Goal: Task Accomplishment & Management: Manage account settings

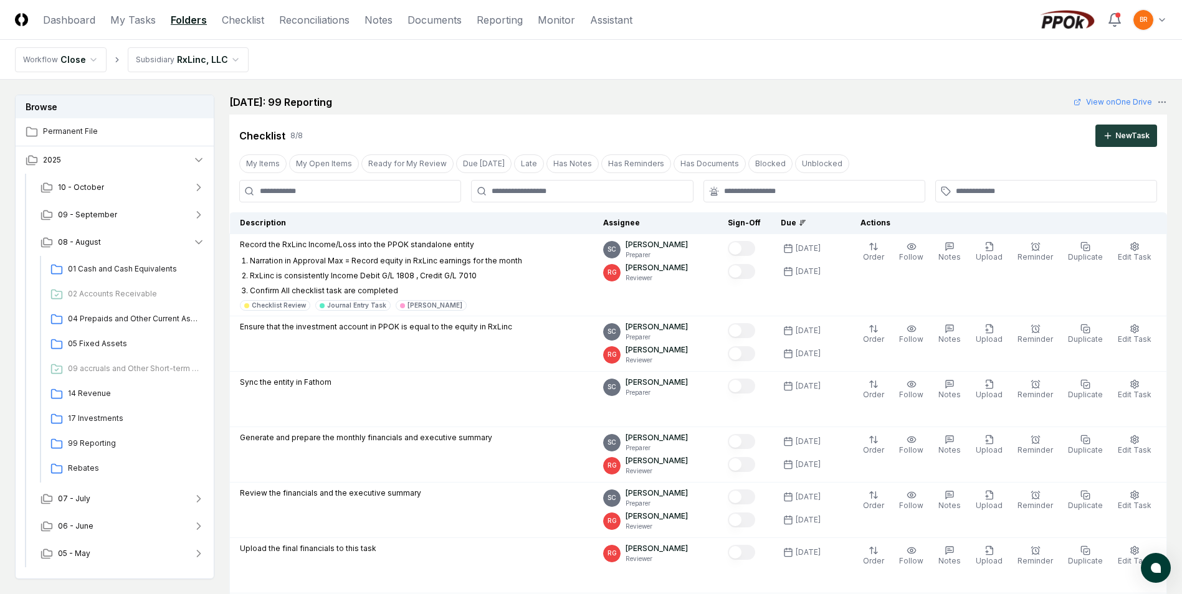
click at [206, 65] on html "CloseCore Dashboard My Tasks Folders Checklist Reconciliations Notes Documents …" at bounding box center [591, 549] width 1182 height 1099
click at [209, 67] on html "CloseCore Dashboard My Tasks Folders Checklist Reconciliations Notes Documents …" at bounding box center [591, 549] width 1182 height 1099
click at [109, 269] on span "01 Cash and Cash Equivalents" at bounding box center [134, 269] width 132 height 11
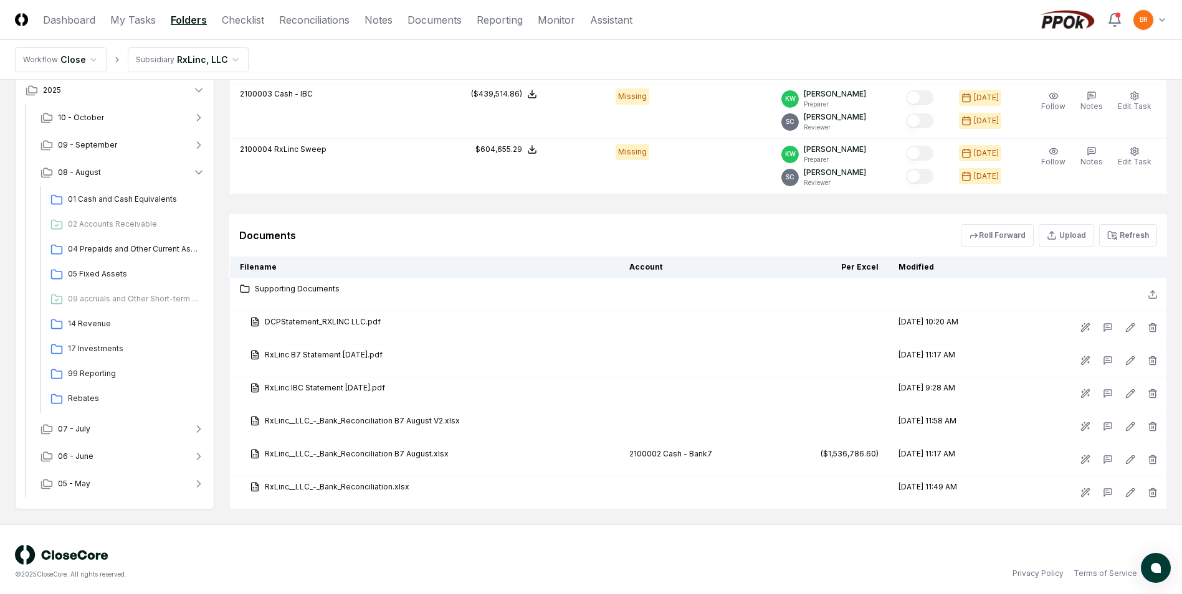
scroll to position [905, 0]
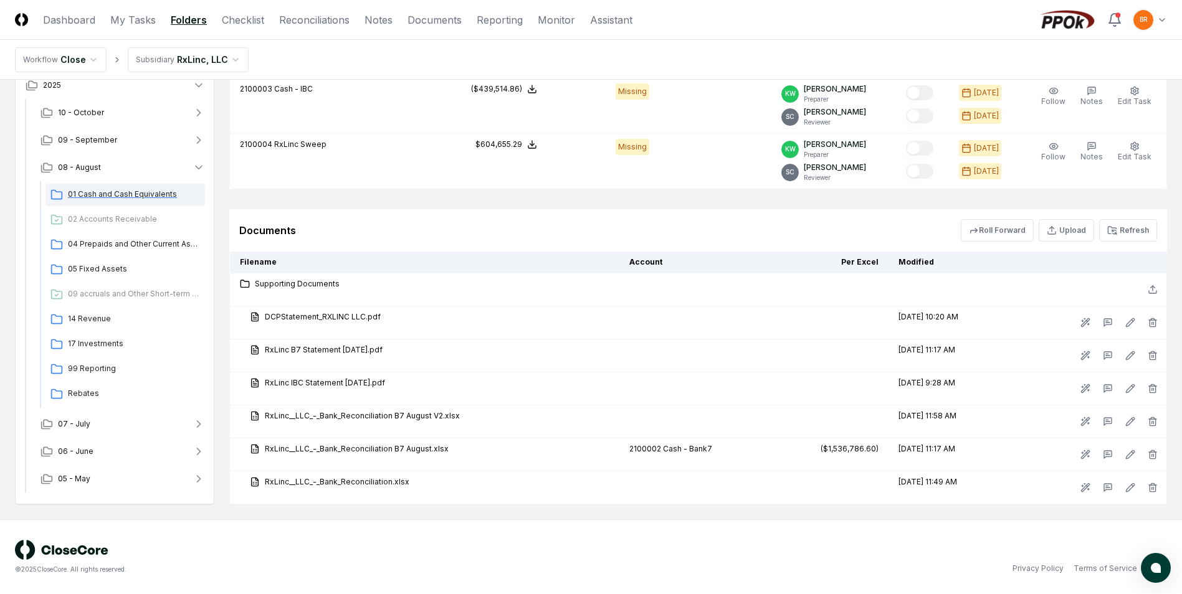
click at [120, 194] on span "01 Cash and Cash Equivalents" at bounding box center [134, 194] width 132 height 11
click at [133, 219] on span "02 Accounts Receivable" at bounding box center [134, 219] width 132 height 11
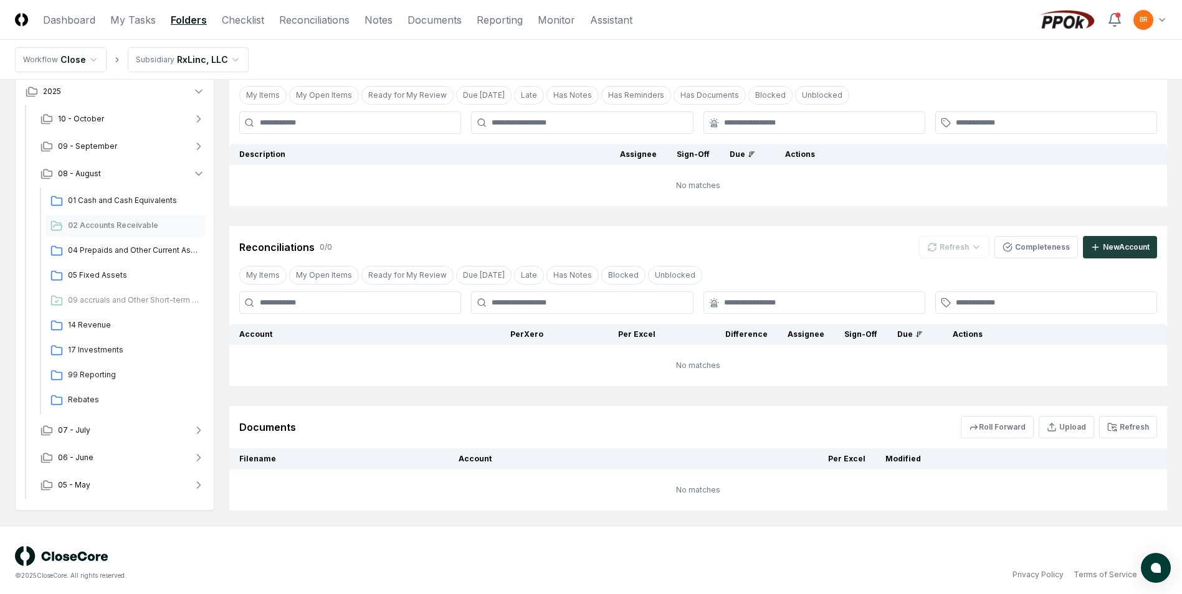
scroll to position [138, 0]
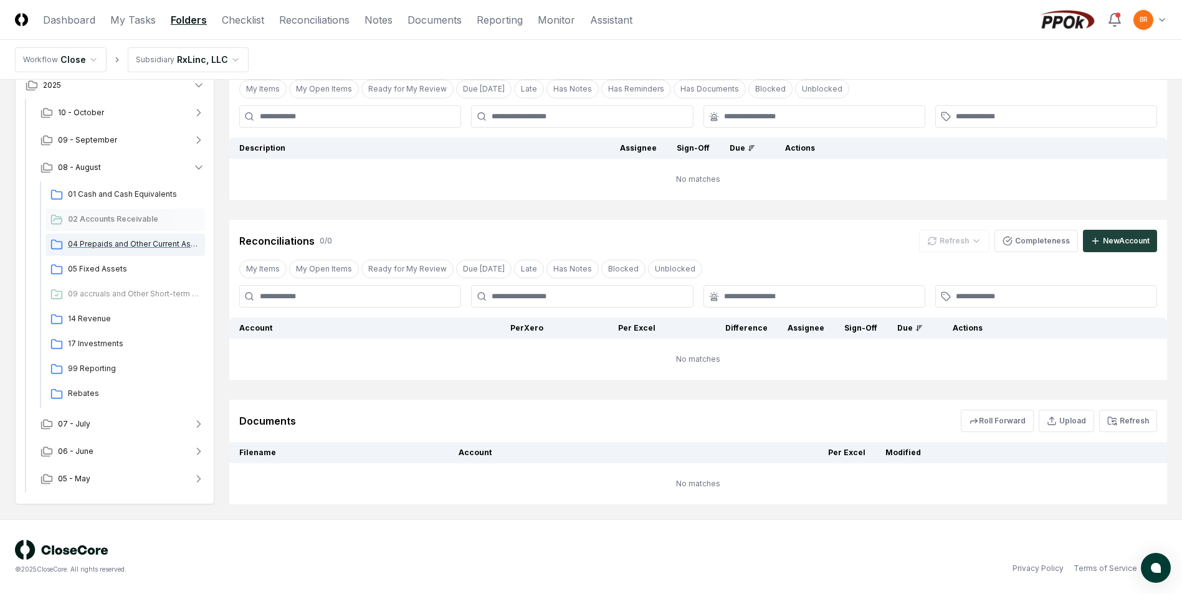
click at [97, 247] on span "04 Prepaids and Other Current Assets" at bounding box center [134, 244] width 132 height 11
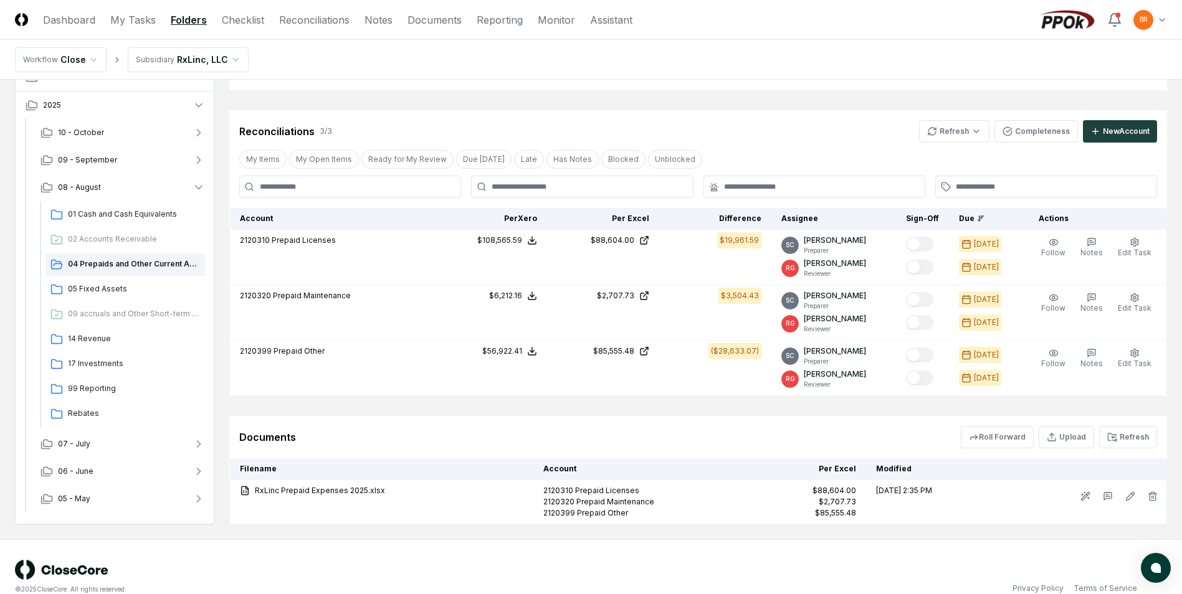
scroll to position [204, 0]
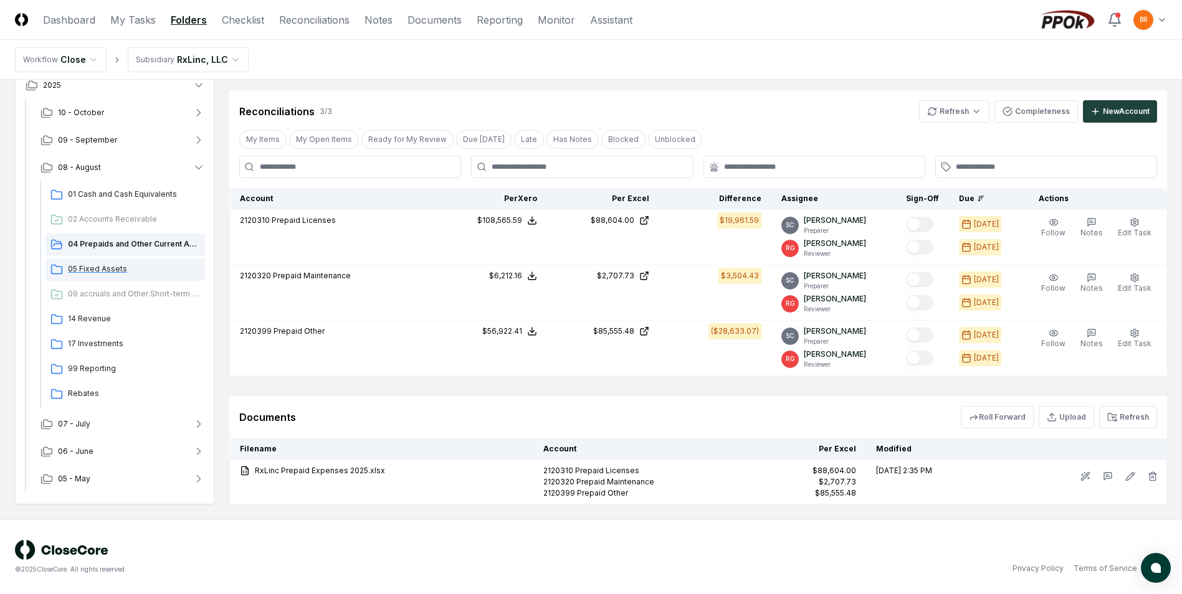
click at [105, 272] on span "05 Fixed Assets" at bounding box center [134, 269] width 132 height 11
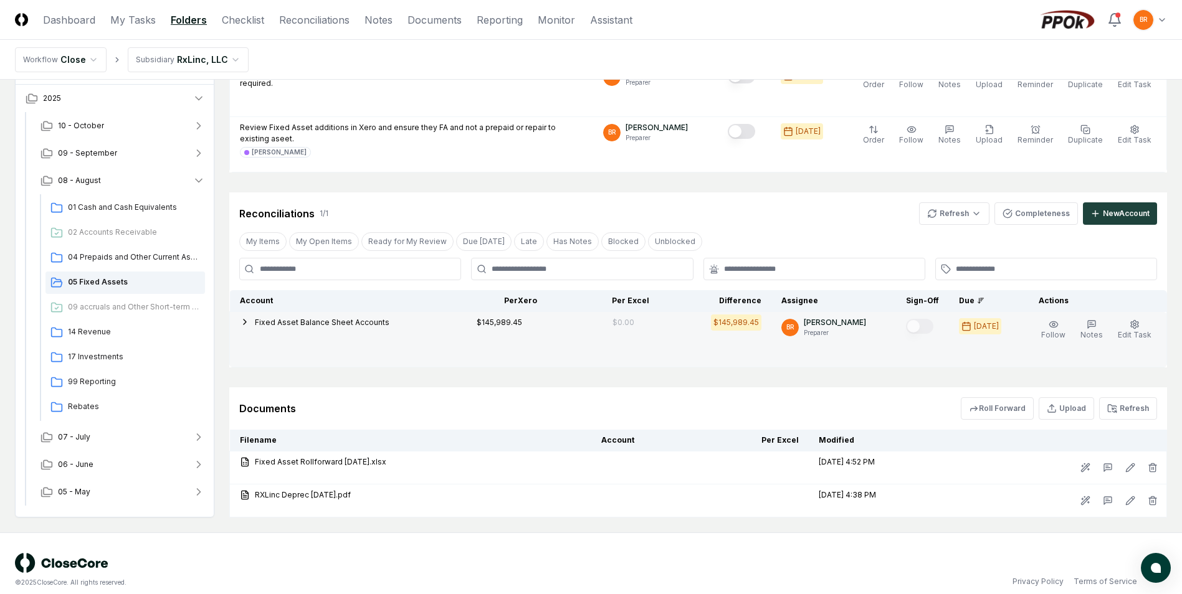
scroll to position [352, 0]
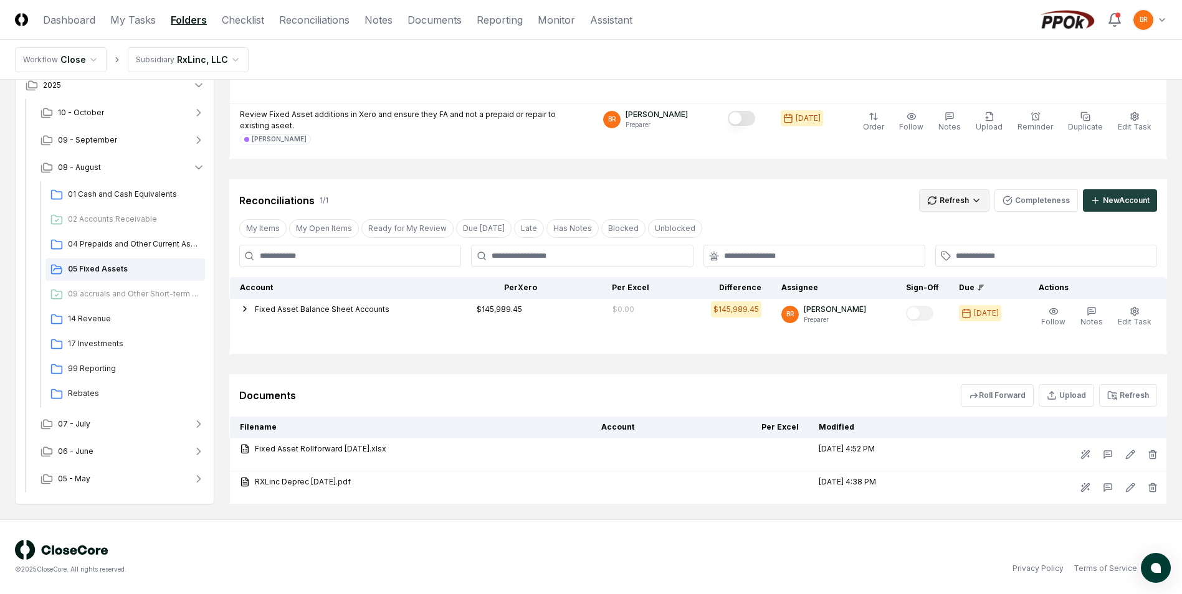
click at [955, 203] on html "CloseCore Dashboard My Tasks Folders Checklist Reconciliations Notes Documents …" at bounding box center [591, 121] width 1182 height 947
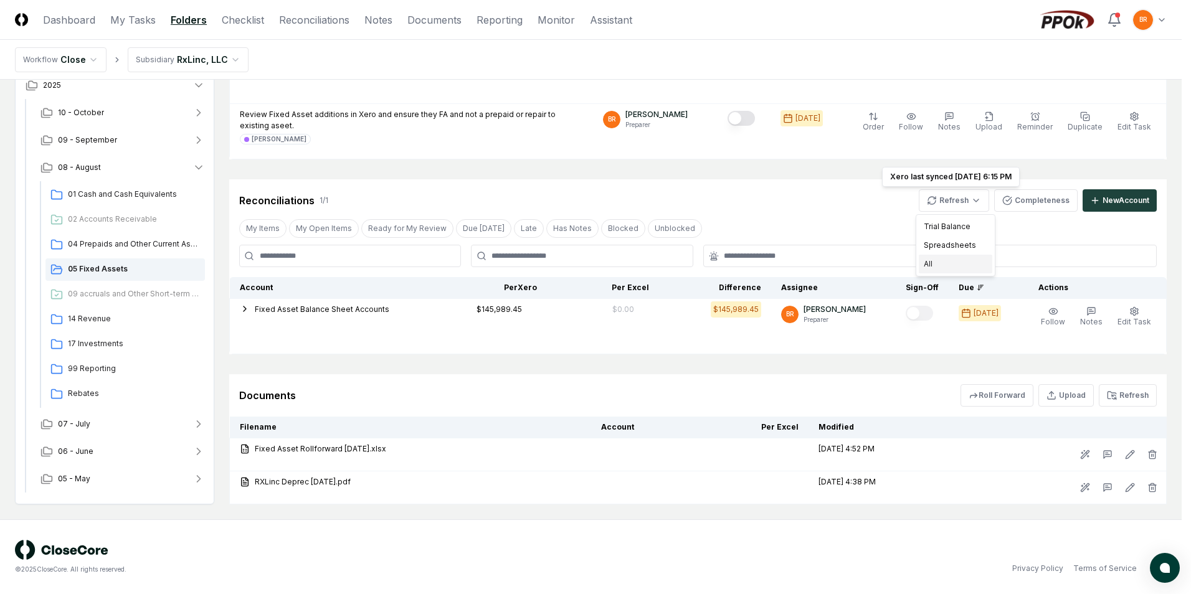
click at [947, 260] on div "All" at bounding box center [956, 264] width 74 height 19
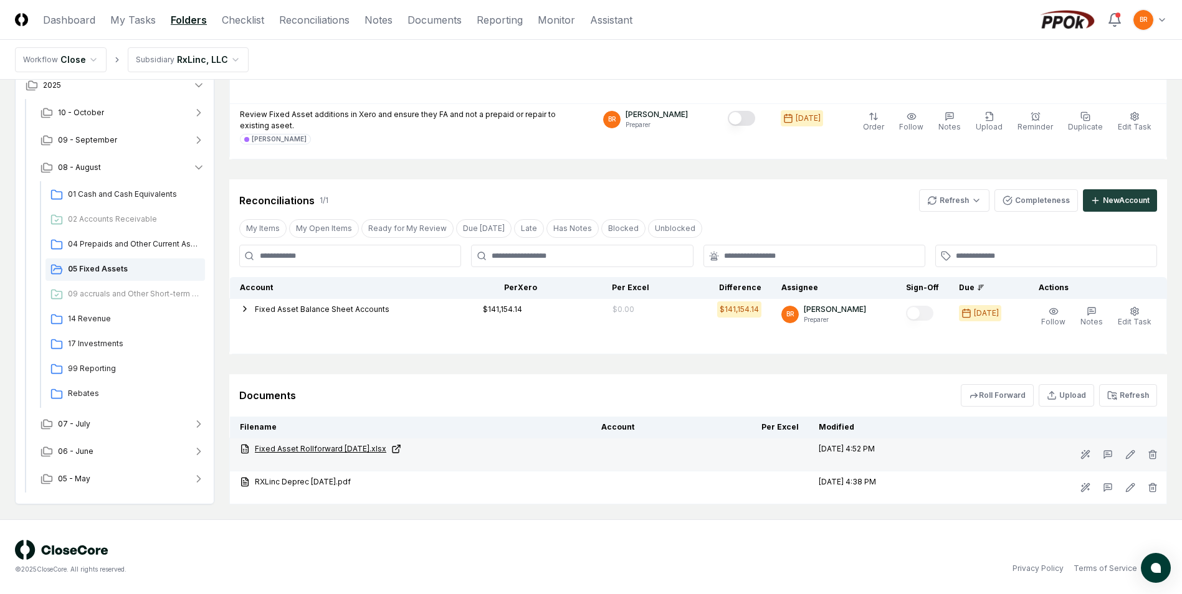
click at [351, 449] on link "Fixed Asset Rollforward [DATE].xlsx" at bounding box center [410, 449] width 341 height 11
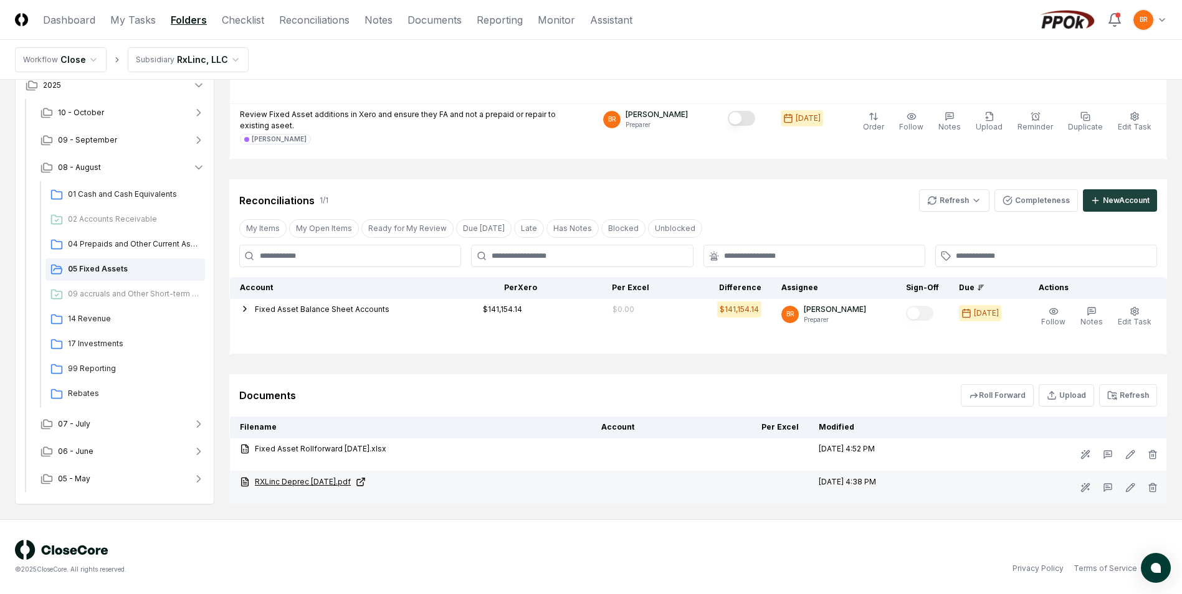
click at [327, 482] on link "RXLinc Deprec [DATE].pdf" at bounding box center [410, 482] width 341 height 11
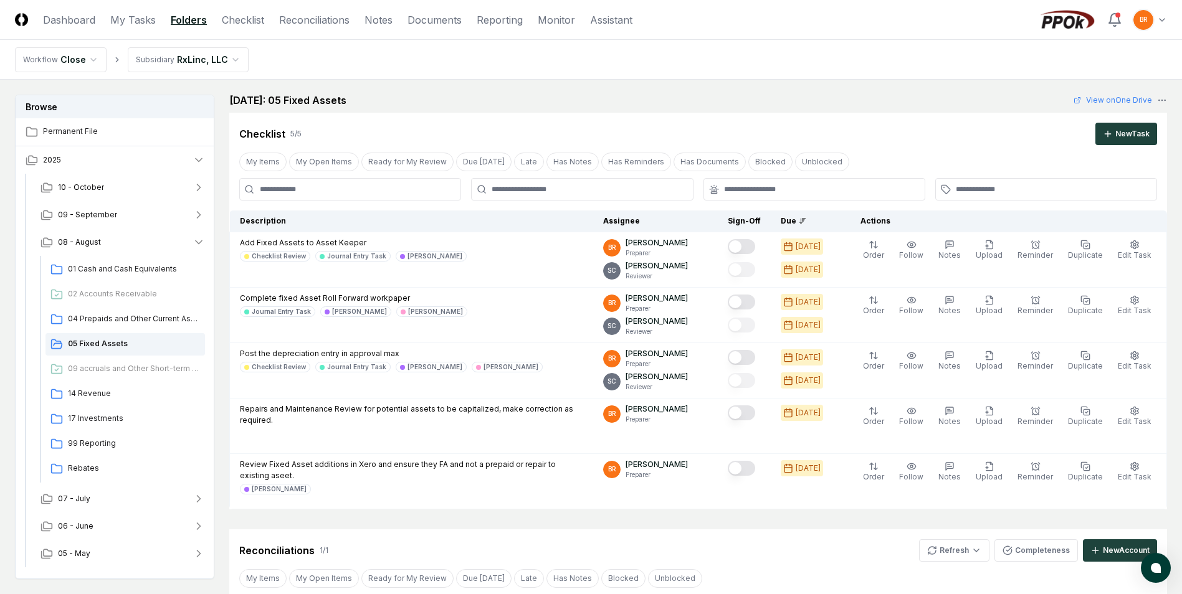
scroll to position [0, 0]
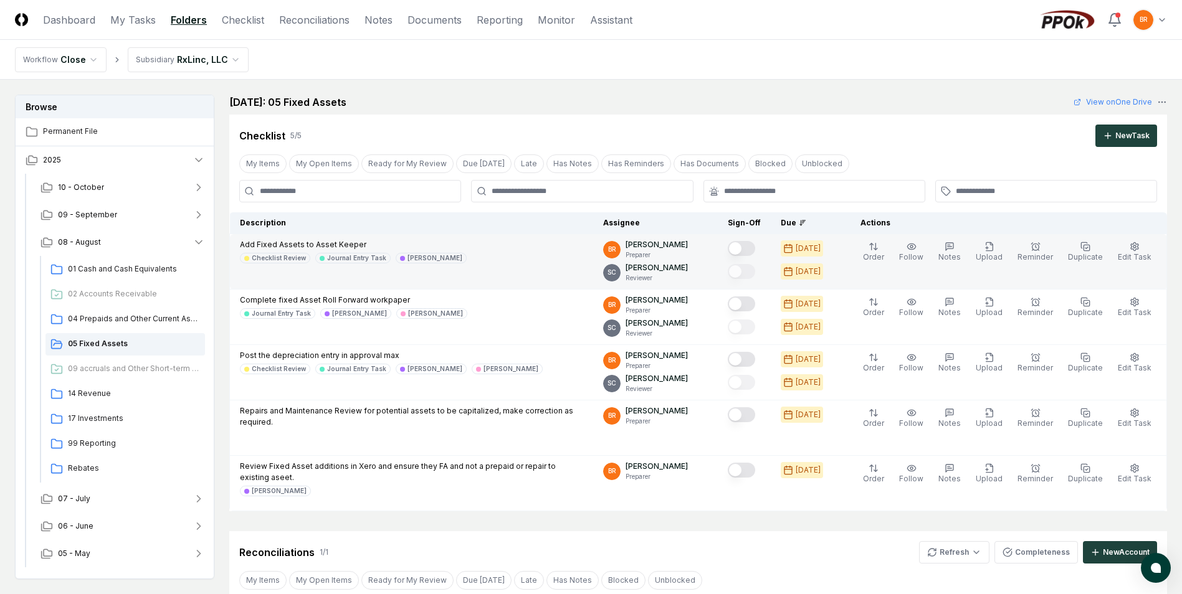
click at [748, 249] on button "Mark complete" at bounding box center [741, 248] width 27 height 15
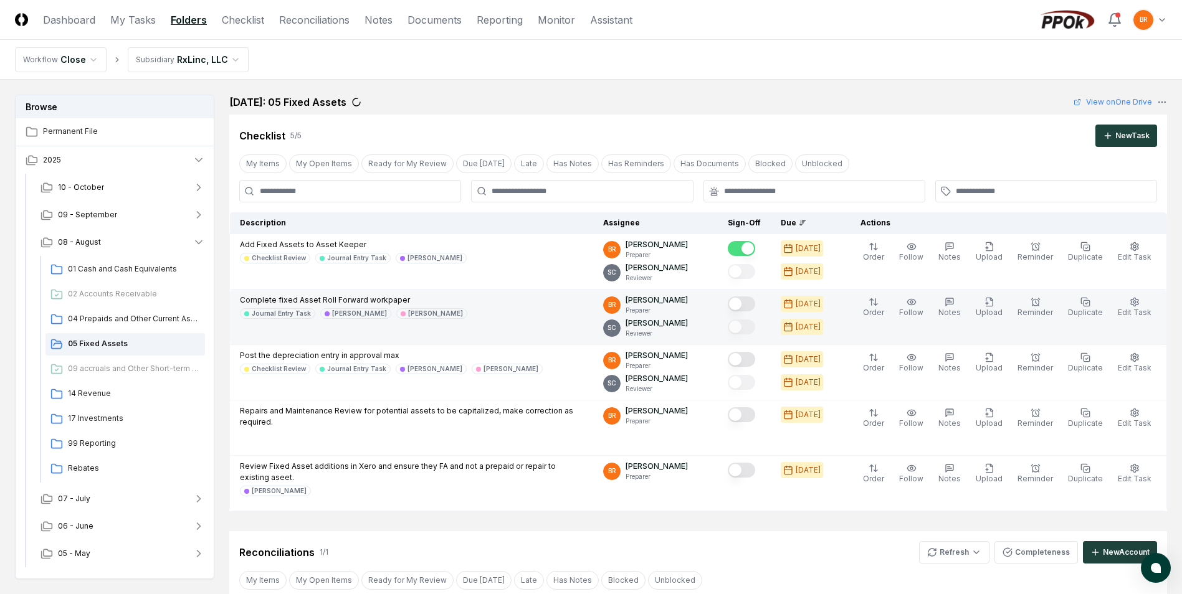
click at [750, 304] on button "Mark complete" at bounding box center [741, 304] width 27 height 15
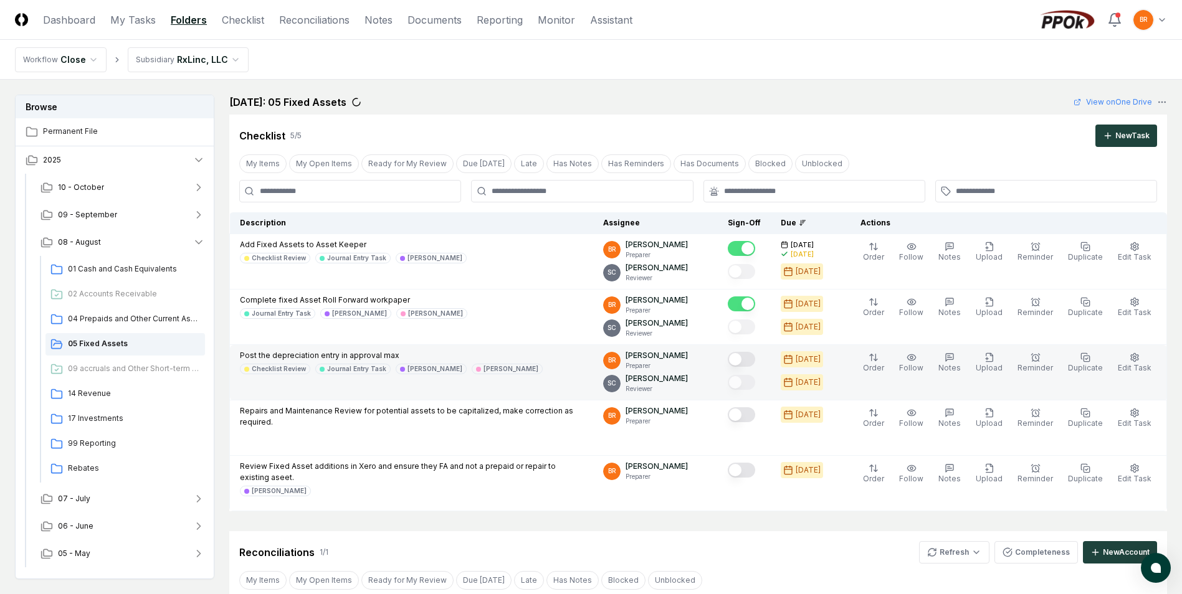
click at [750, 363] on button "Mark complete" at bounding box center [741, 359] width 27 height 15
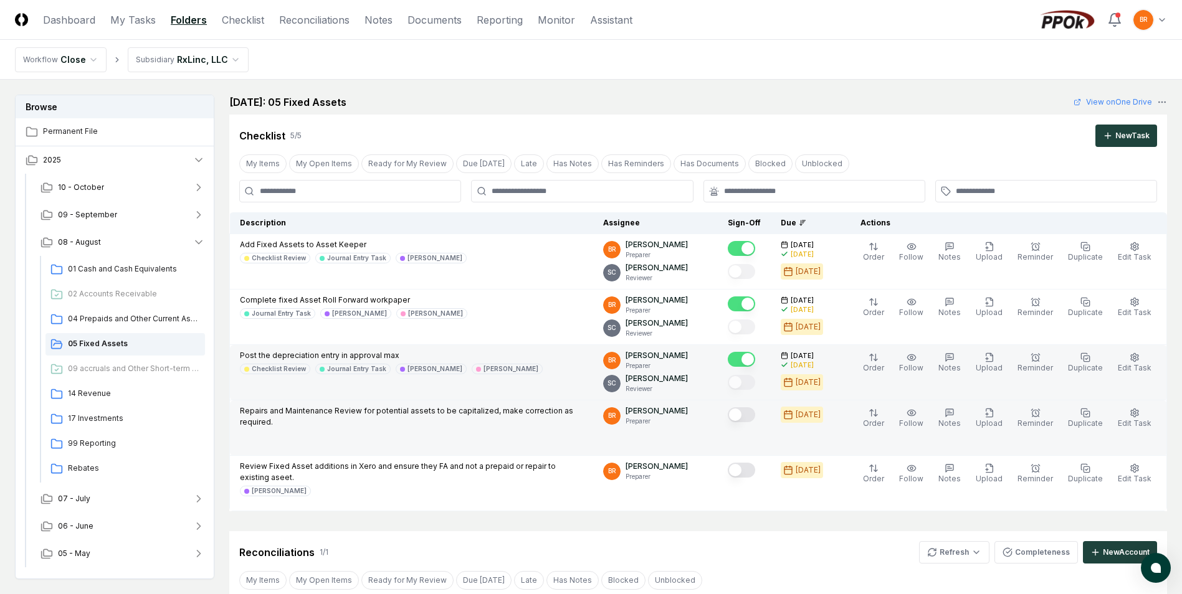
click at [747, 416] on button "Mark complete" at bounding box center [741, 415] width 27 height 15
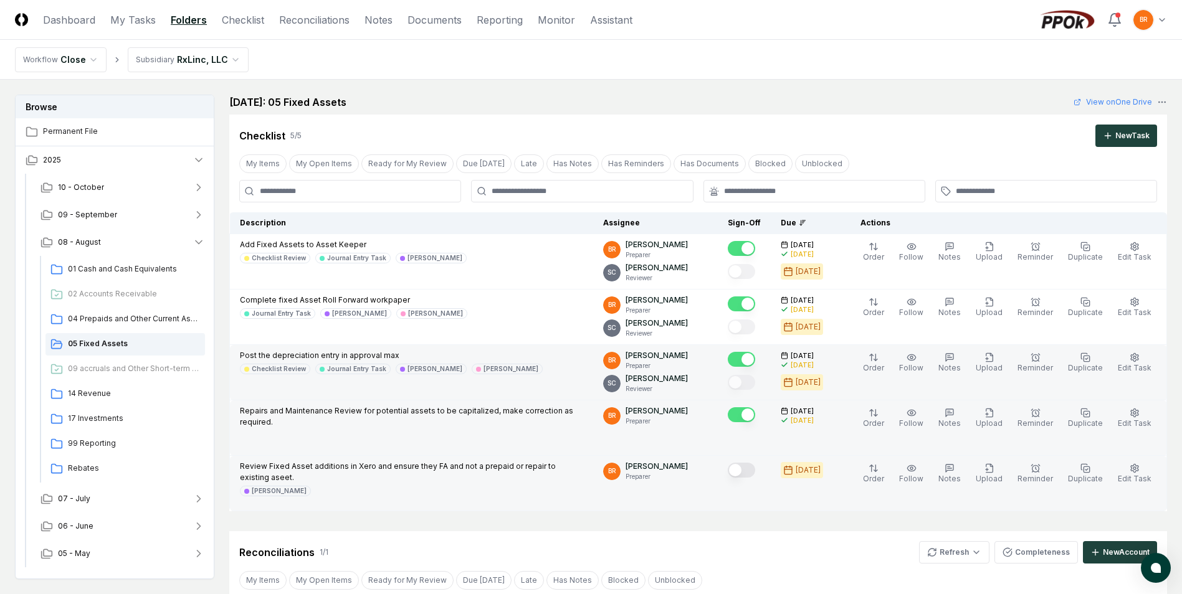
click at [748, 474] on button "Mark complete" at bounding box center [741, 470] width 27 height 15
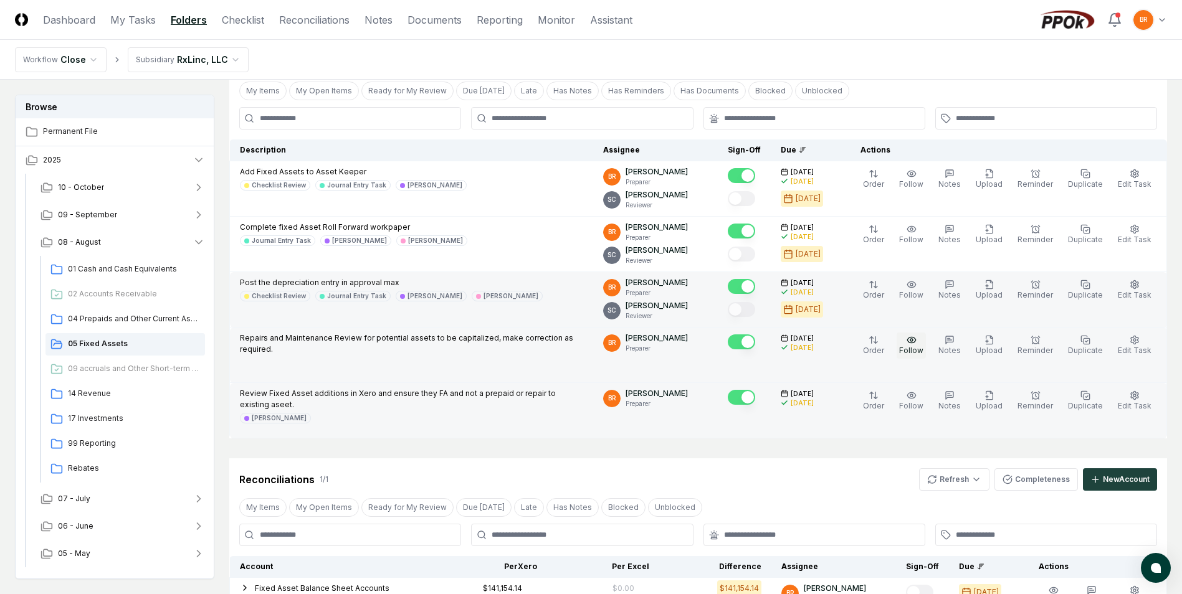
scroll to position [187, 0]
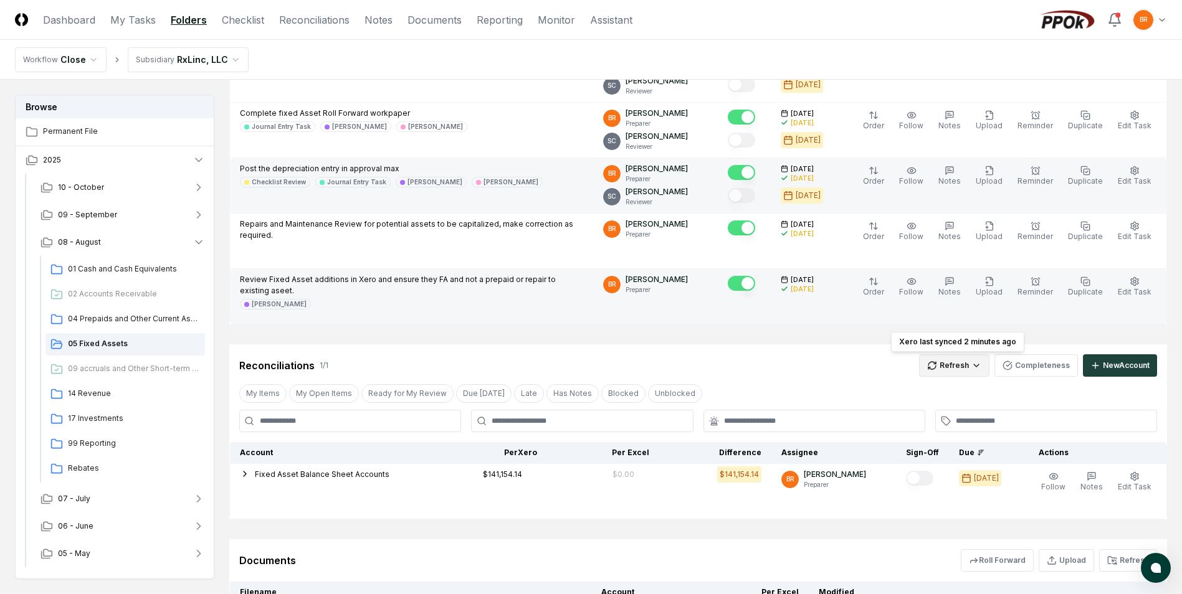
click at [957, 363] on html "CloseCore Dashboard My Tasks Folders Checklist Reconciliations Notes Documents …" at bounding box center [591, 286] width 1182 height 947
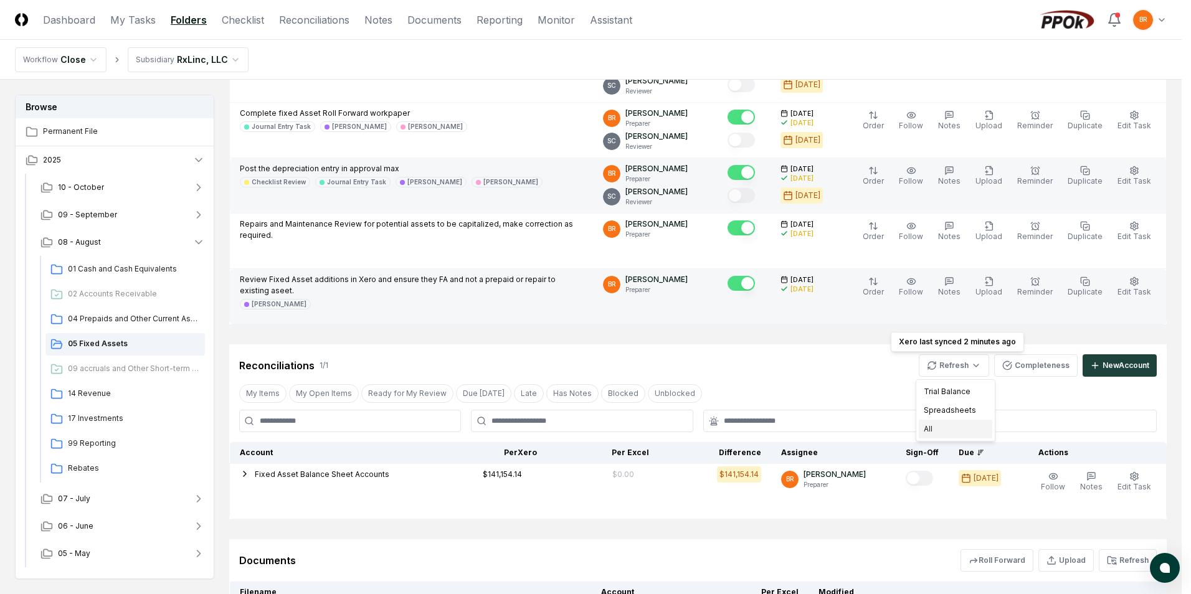
click at [933, 430] on div "All" at bounding box center [956, 429] width 74 height 19
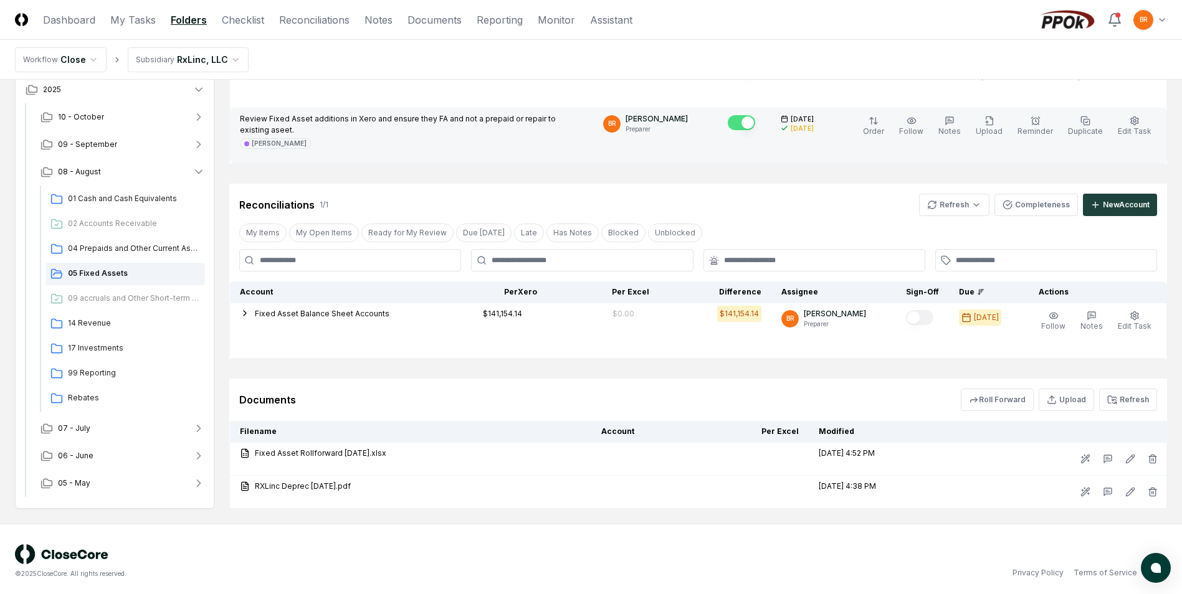
scroll to position [352, 0]
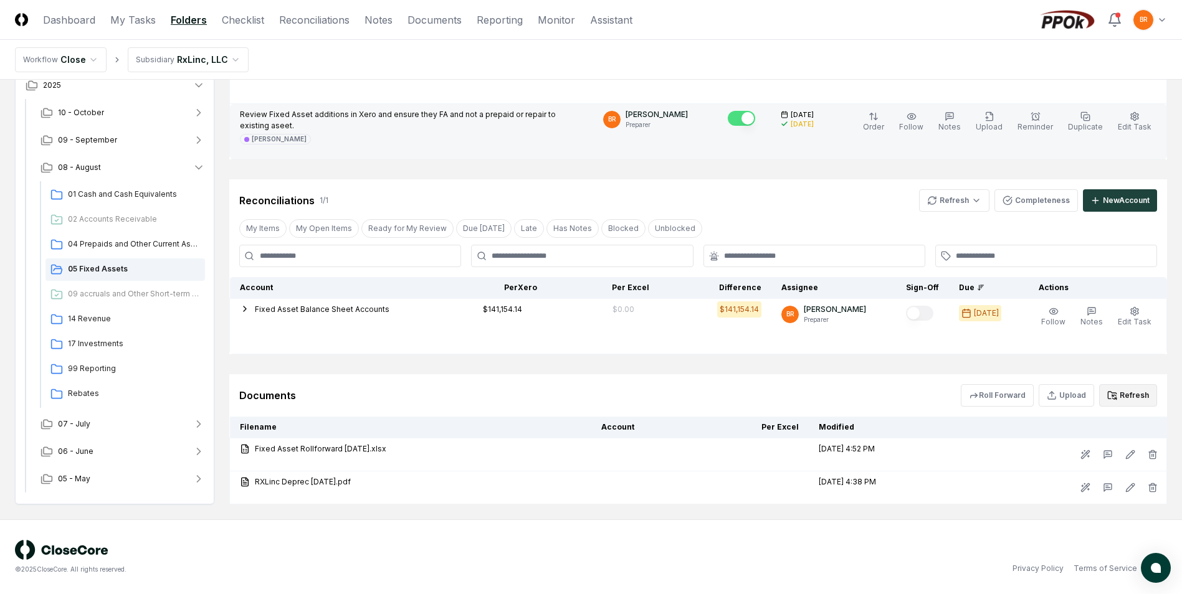
click at [1129, 395] on button "Refresh" at bounding box center [1128, 395] width 58 height 22
click at [117, 295] on span "09 accruals and Other Short-term Liabilities" at bounding box center [134, 294] width 132 height 11
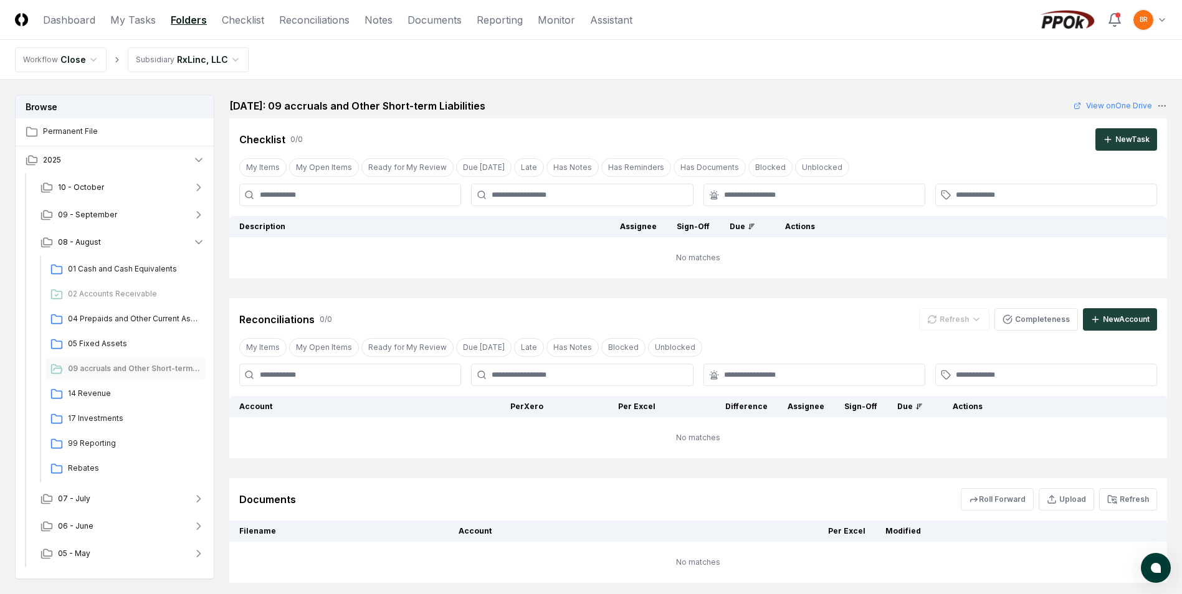
scroll to position [138, 0]
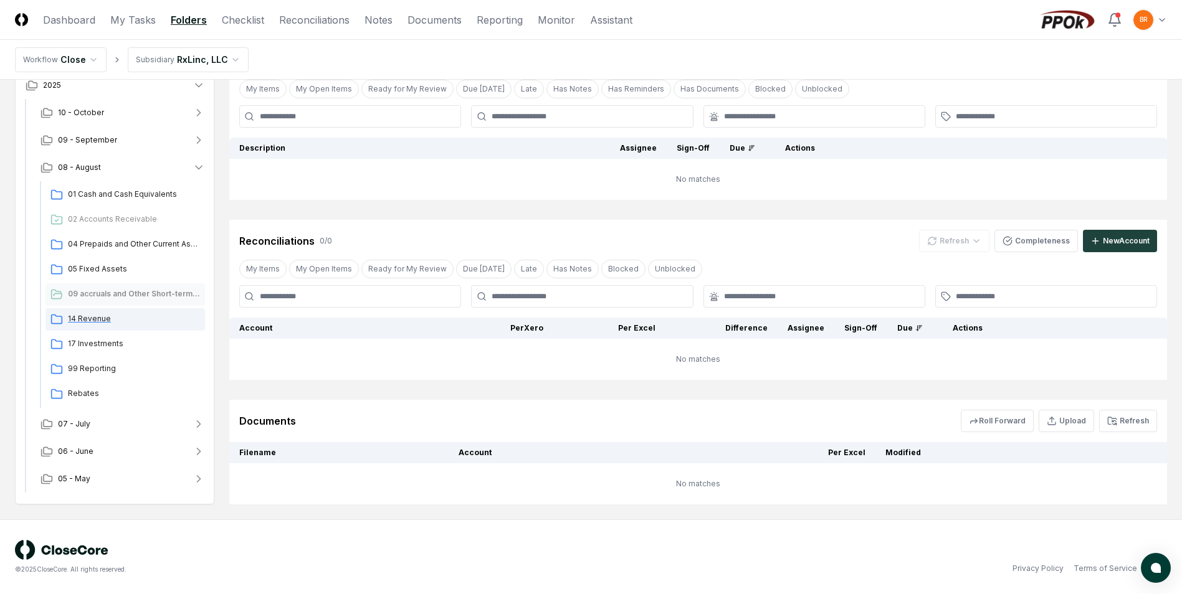
click at [86, 322] on span "14 Revenue" at bounding box center [134, 318] width 132 height 11
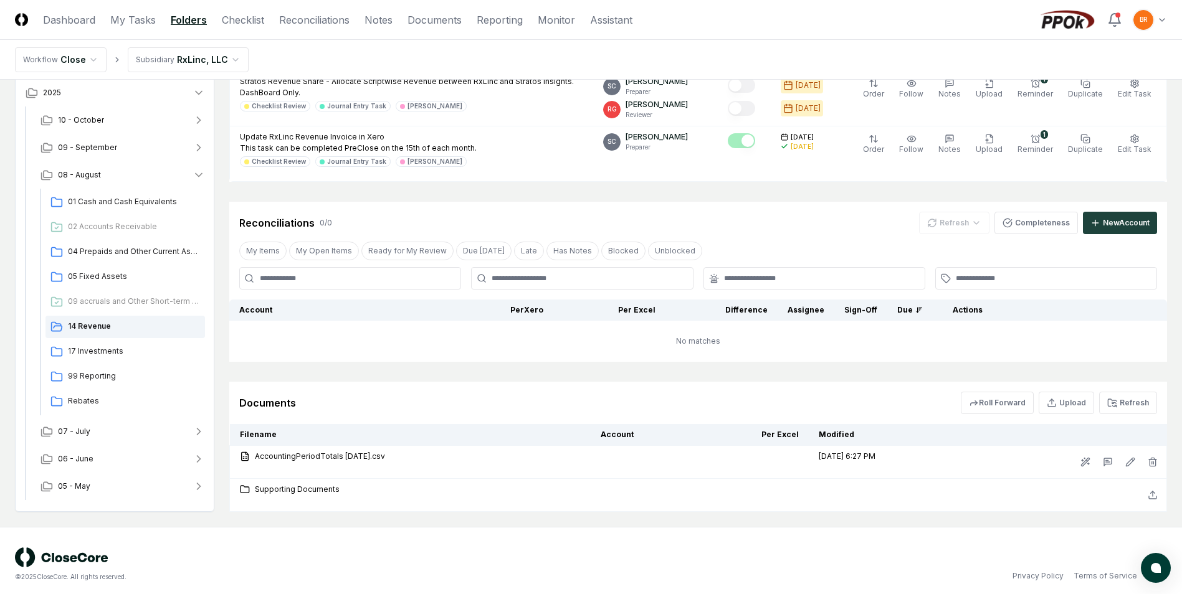
scroll to position [337, 0]
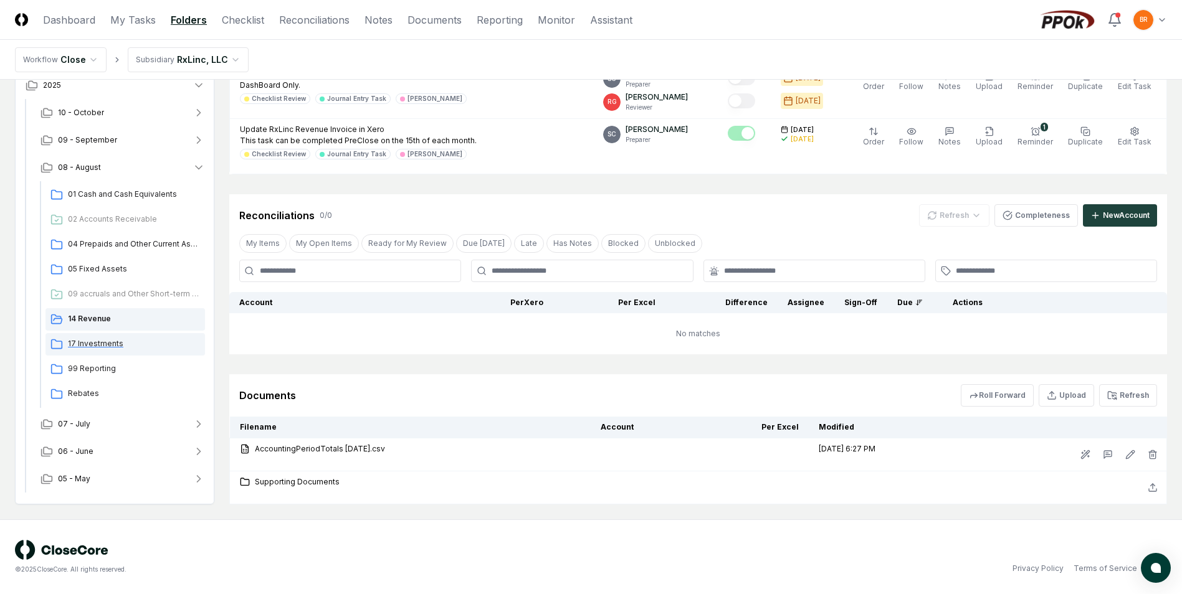
click at [99, 343] on span "17 Investments" at bounding box center [134, 343] width 132 height 11
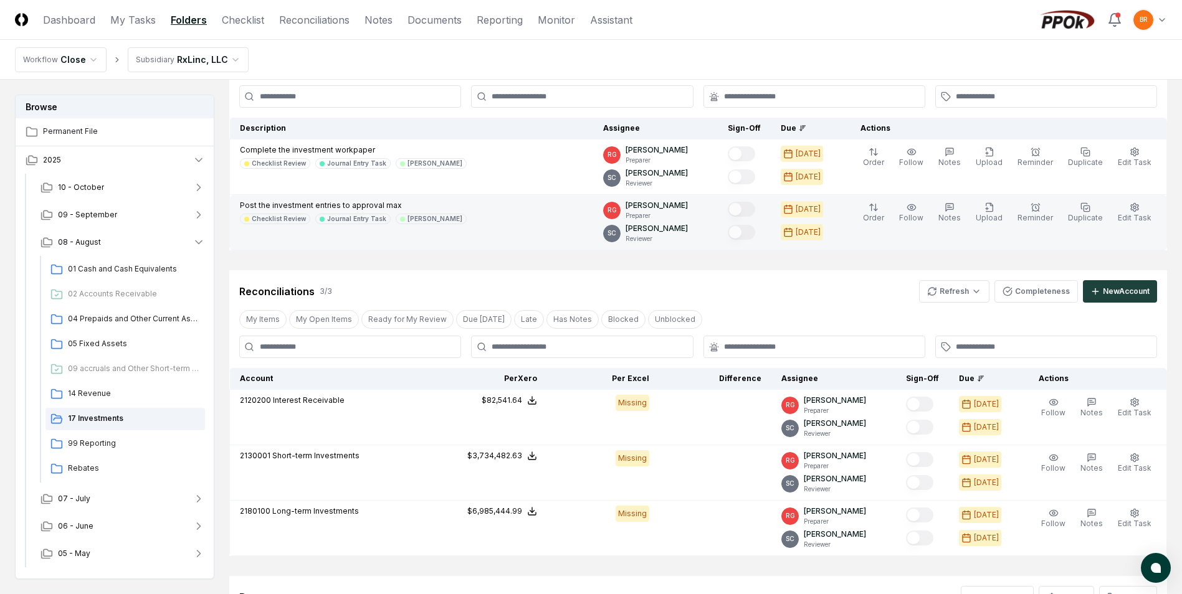
scroll to position [271, 0]
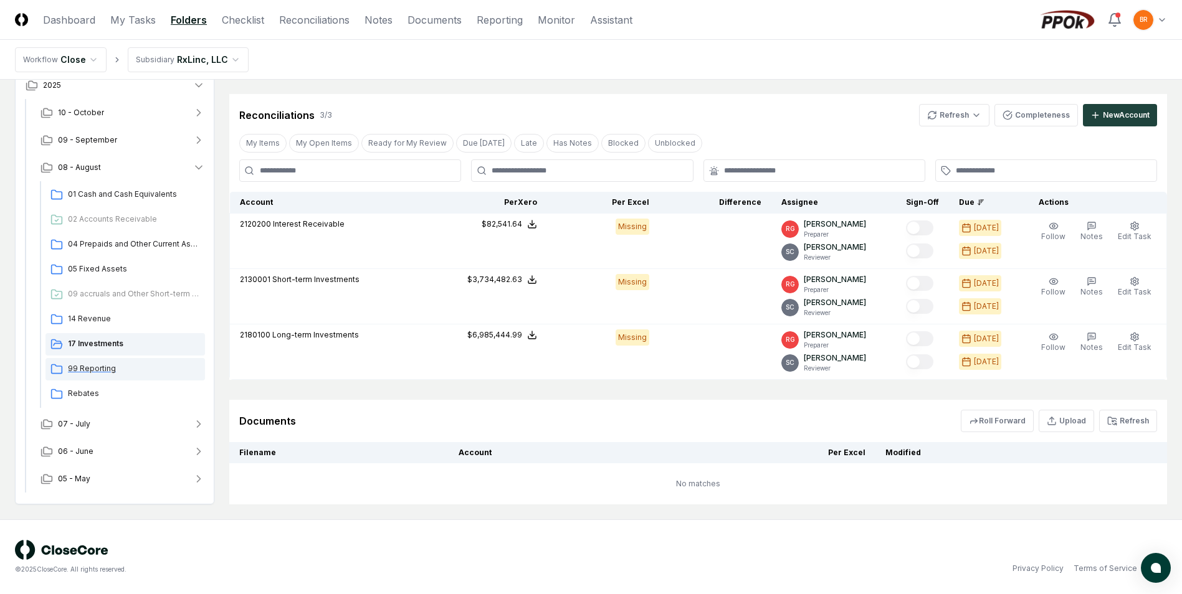
click at [90, 368] on span "99 Reporting" at bounding box center [134, 368] width 132 height 11
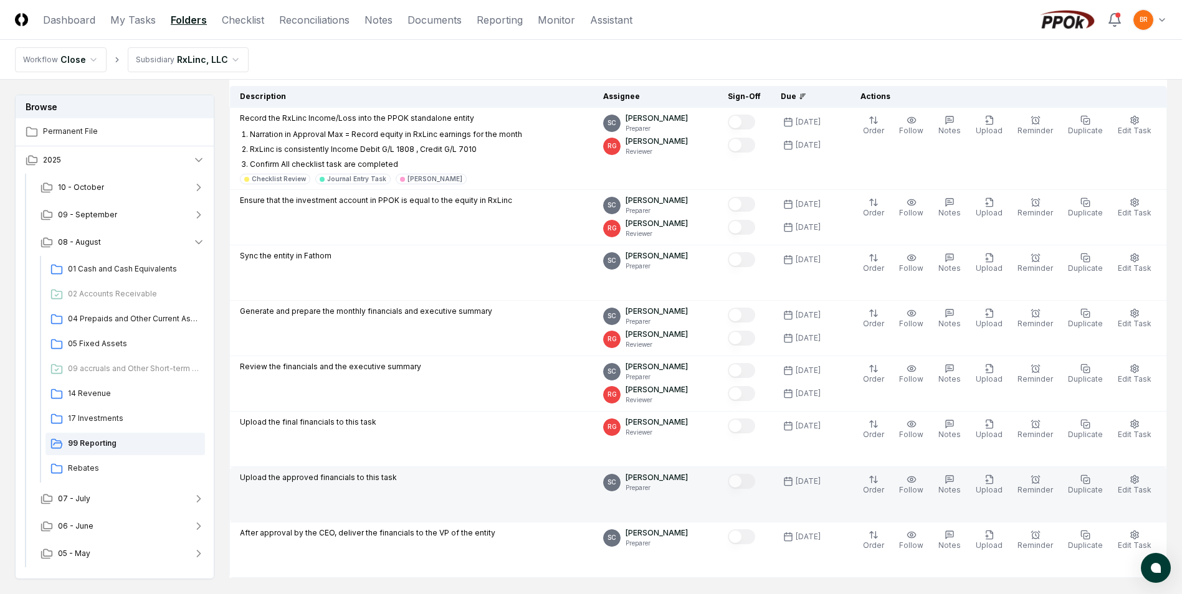
scroll to position [436, 0]
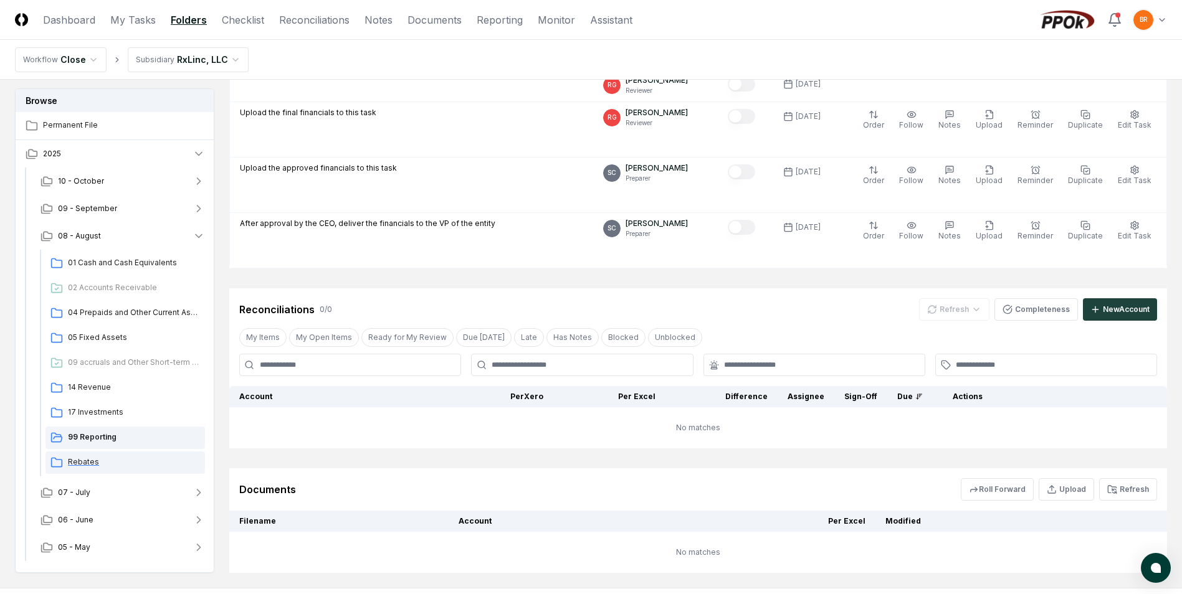
click at [77, 463] on span "Rebates" at bounding box center [134, 462] width 132 height 11
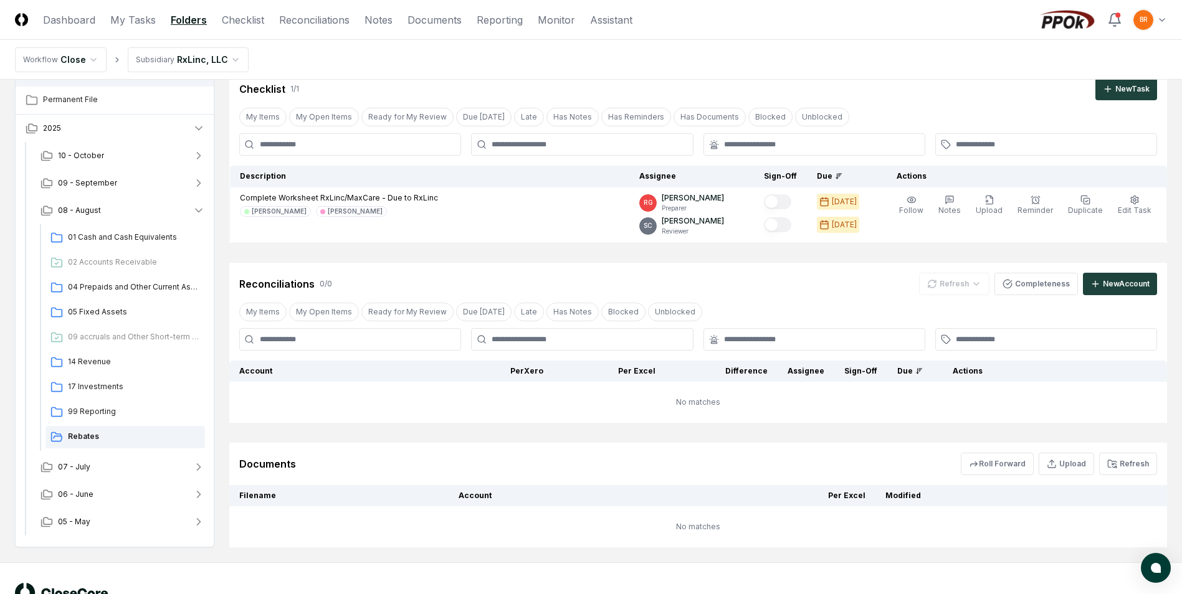
scroll to position [90, 0]
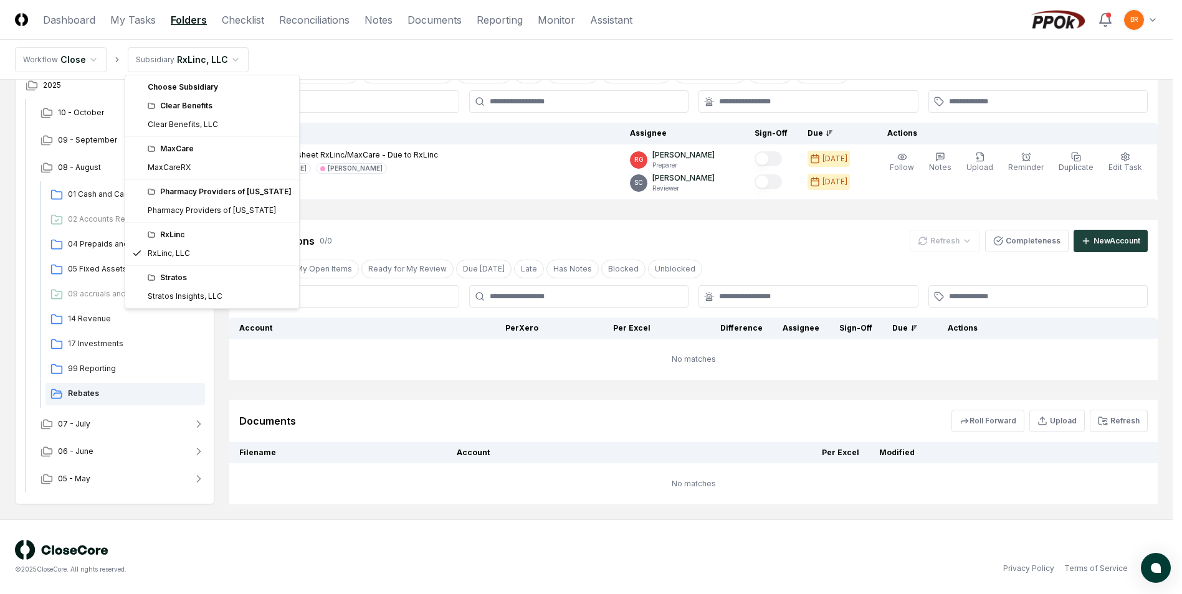
click at [230, 59] on html "CloseCore Dashboard My Tasks Folders Checklist Reconciliations Notes Documents …" at bounding box center [591, 252] width 1182 height 684
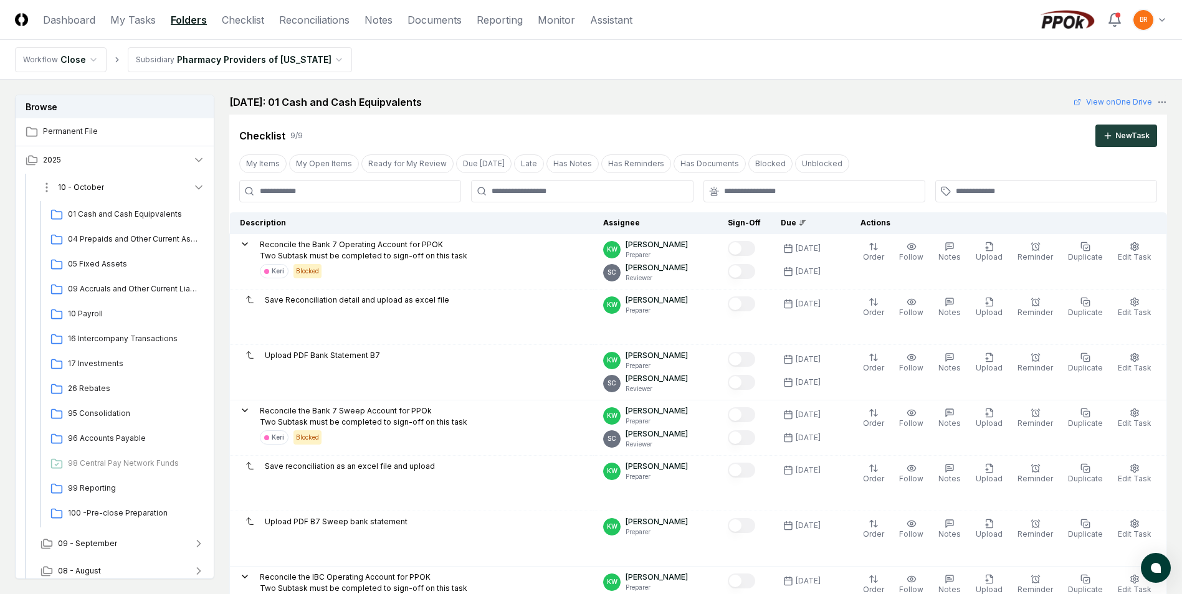
click at [196, 188] on icon "button" at bounding box center [199, 187] width 12 height 12
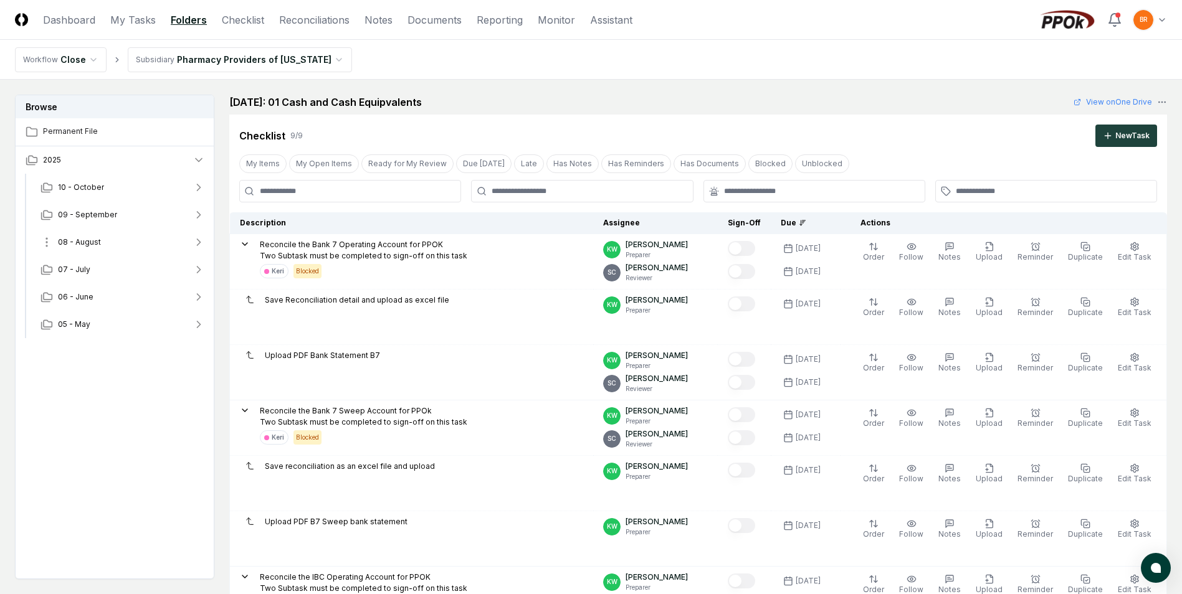
click at [199, 244] on icon "button" at bounding box center [199, 242] width 3 height 6
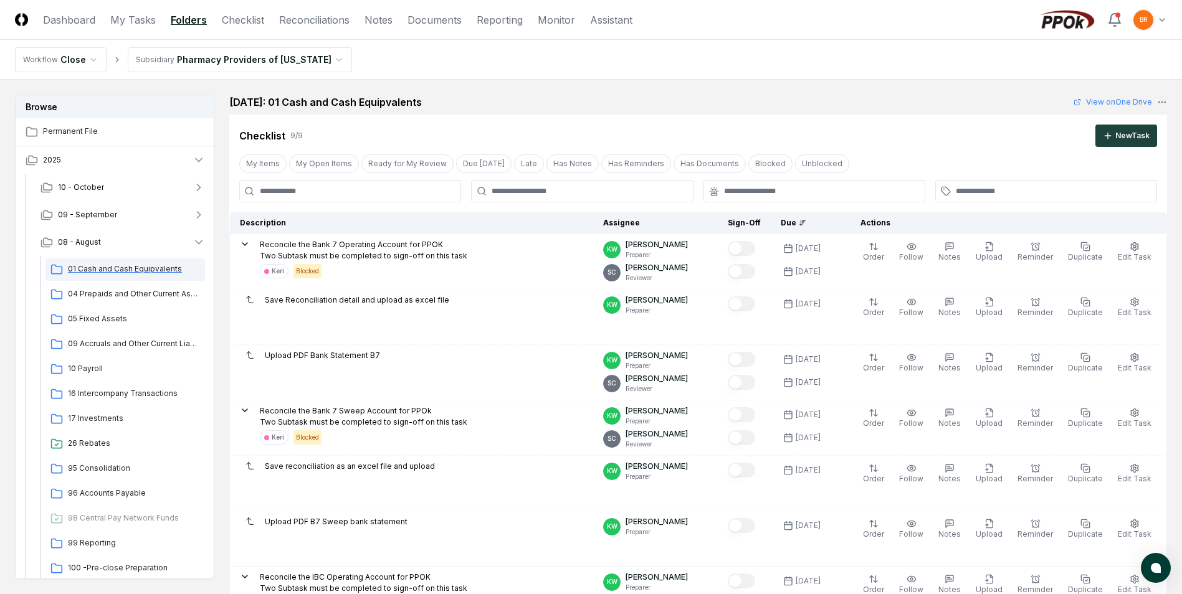
click at [131, 267] on span "01 Cash and Cash Equipvalents" at bounding box center [134, 269] width 132 height 11
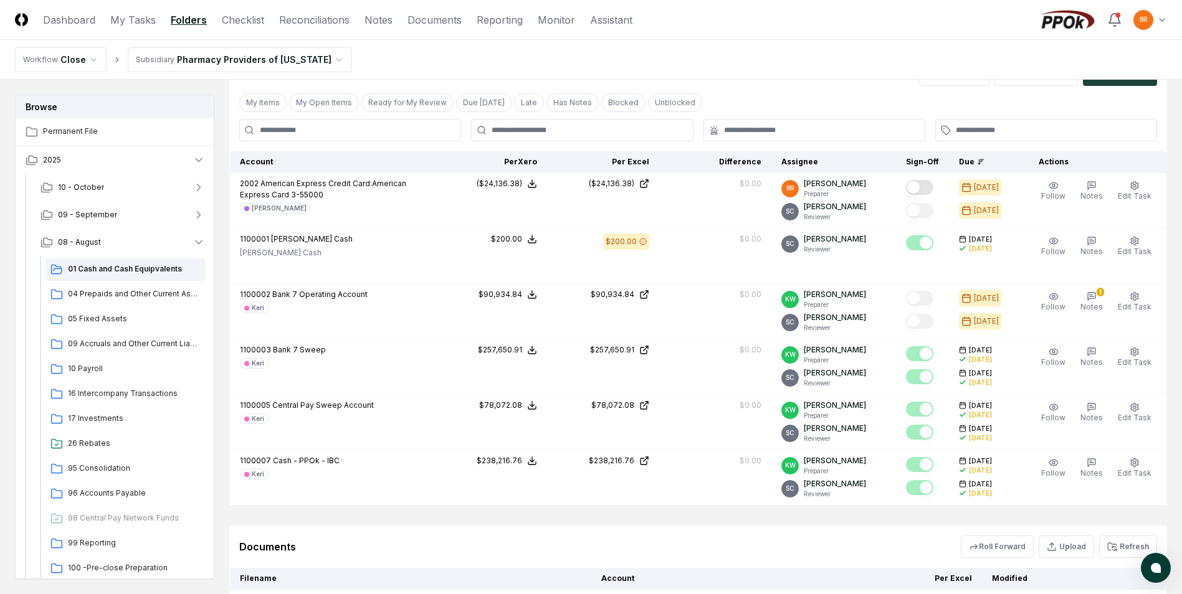
scroll to position [748, 0]
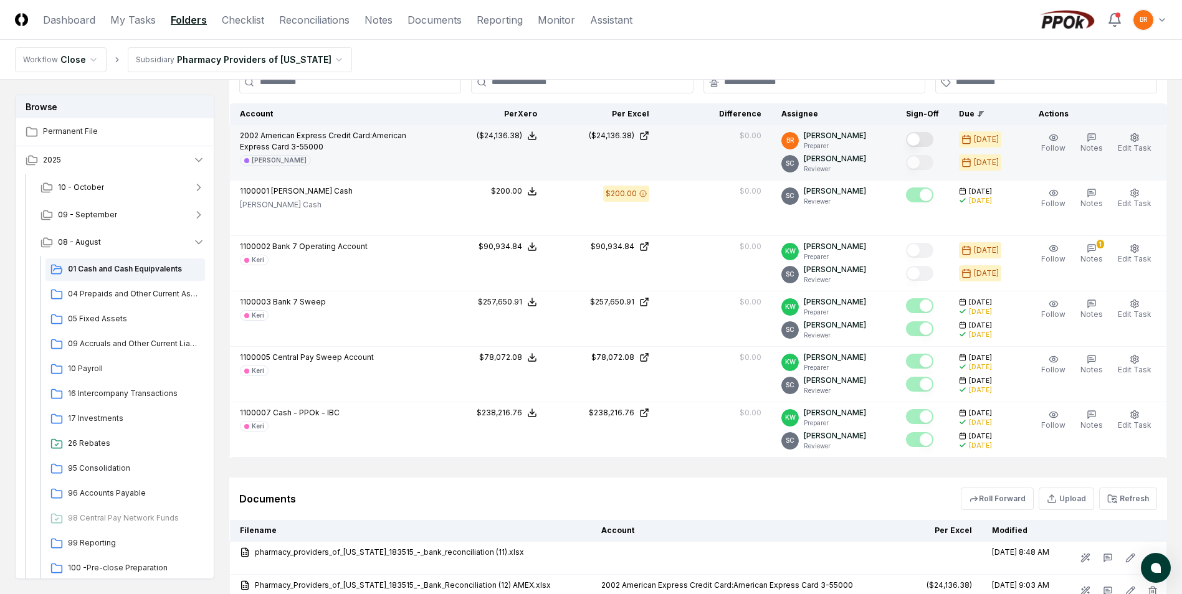
click at [919, 138] on button "Mark complete" at bounding box center [919, 139] width 27 height 15
click at [140, 298] on span "04 Prepaids and Other Current Assets" at bounding box center [134, 294] width 132 height 11
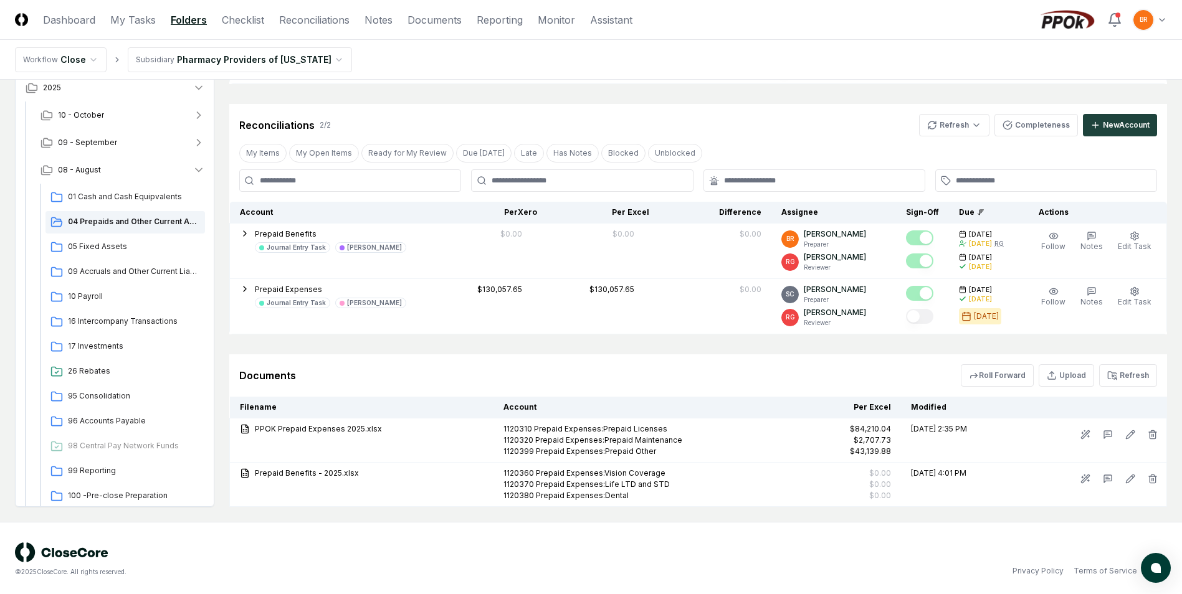
scroll to position [319, 0]
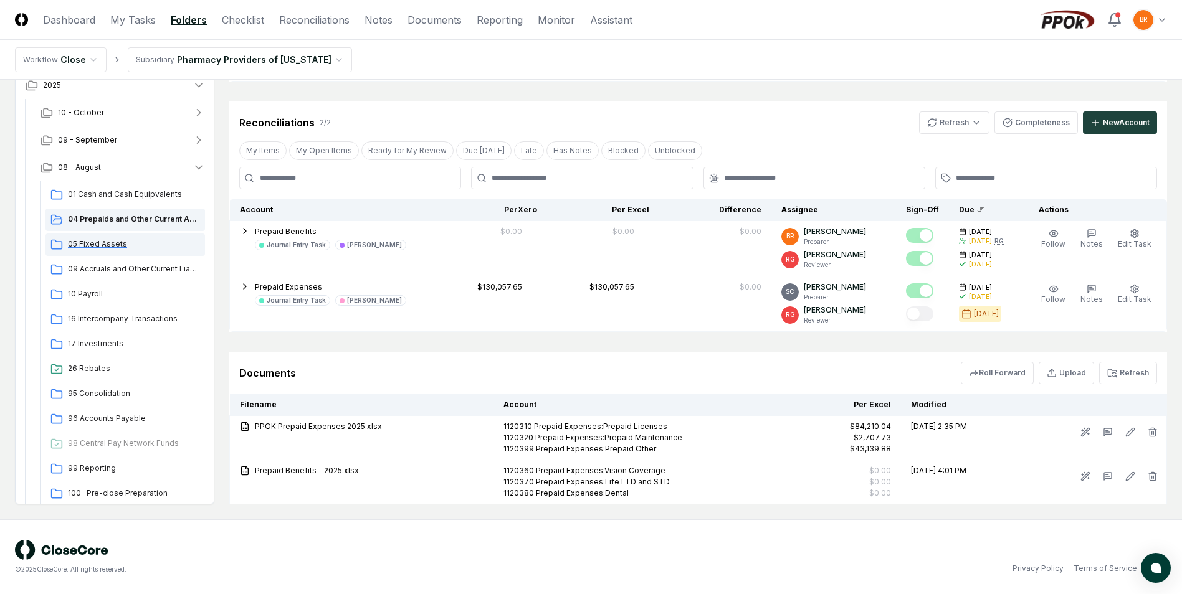
click at [106, 245] on span "05 Fixed Assets" at bounding box center [134, 244] width 132 height 11
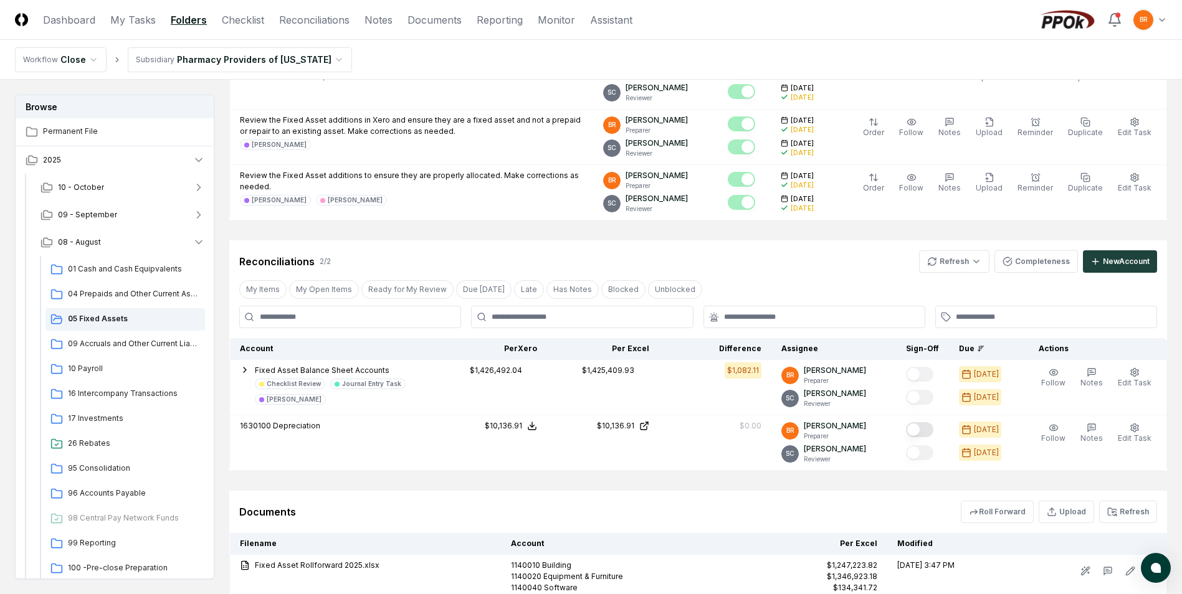
scroll to position [374, 0]
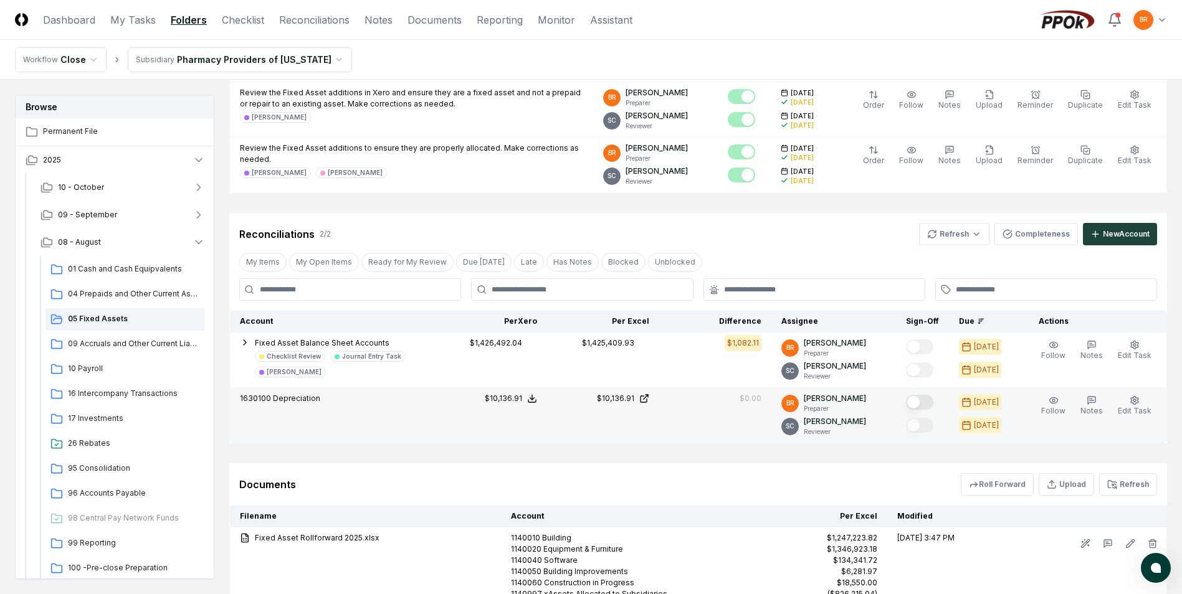
click at [919, 402] on button "Mark complete" at bounding box center [919, 402] width 27 height 15
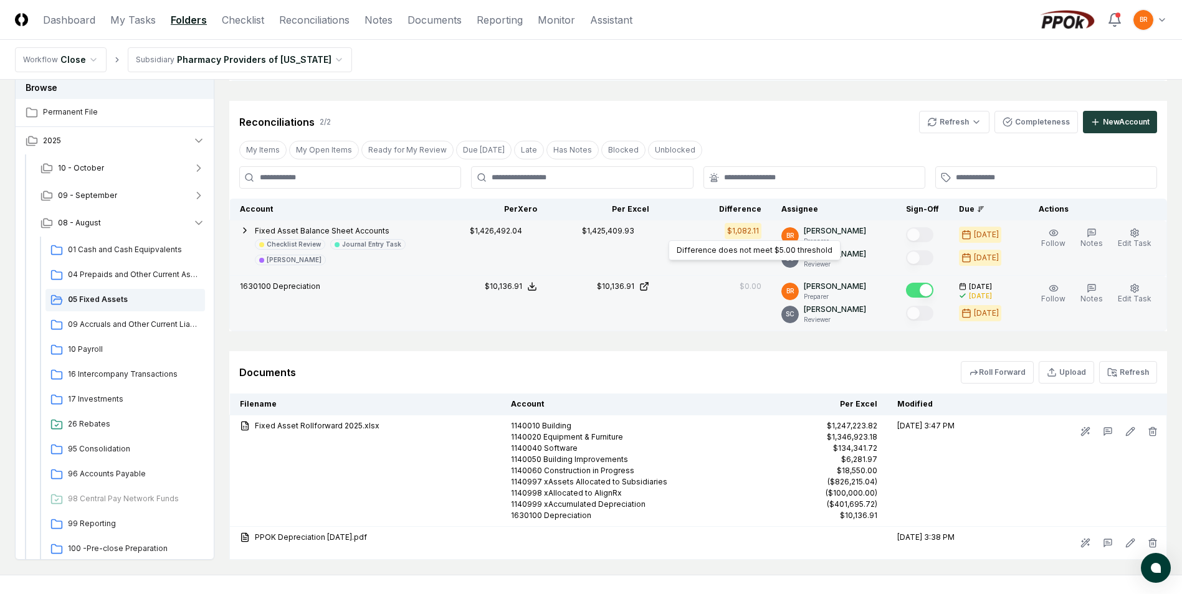
scroll to position [499, 0]
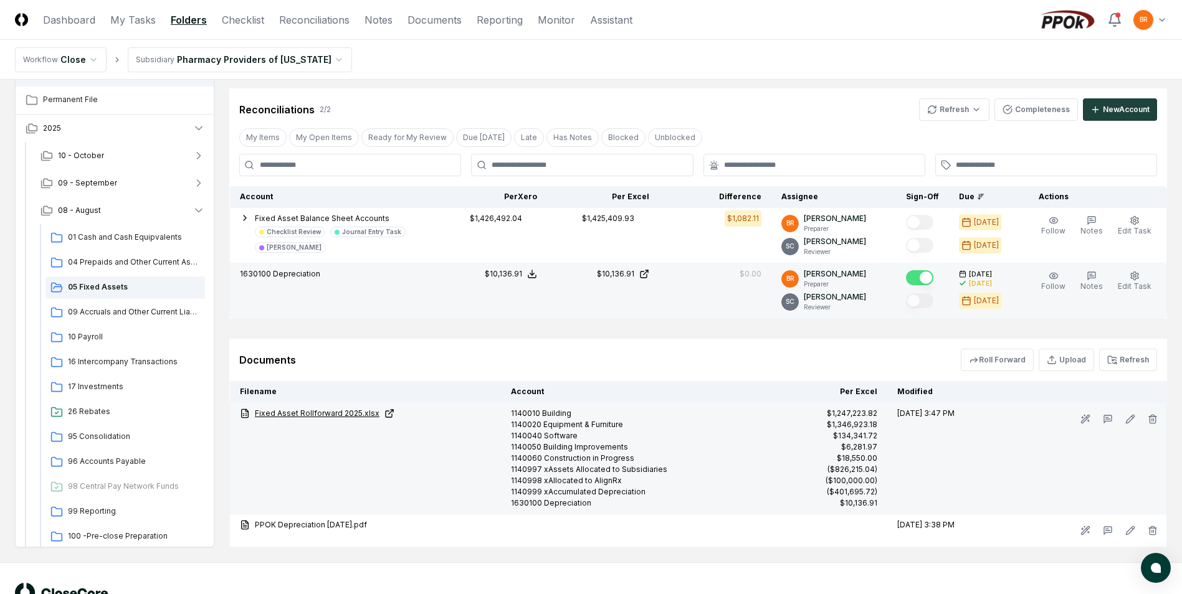
click at [384, 414] on icon at bounding box center [389, 414] width 10 height 10
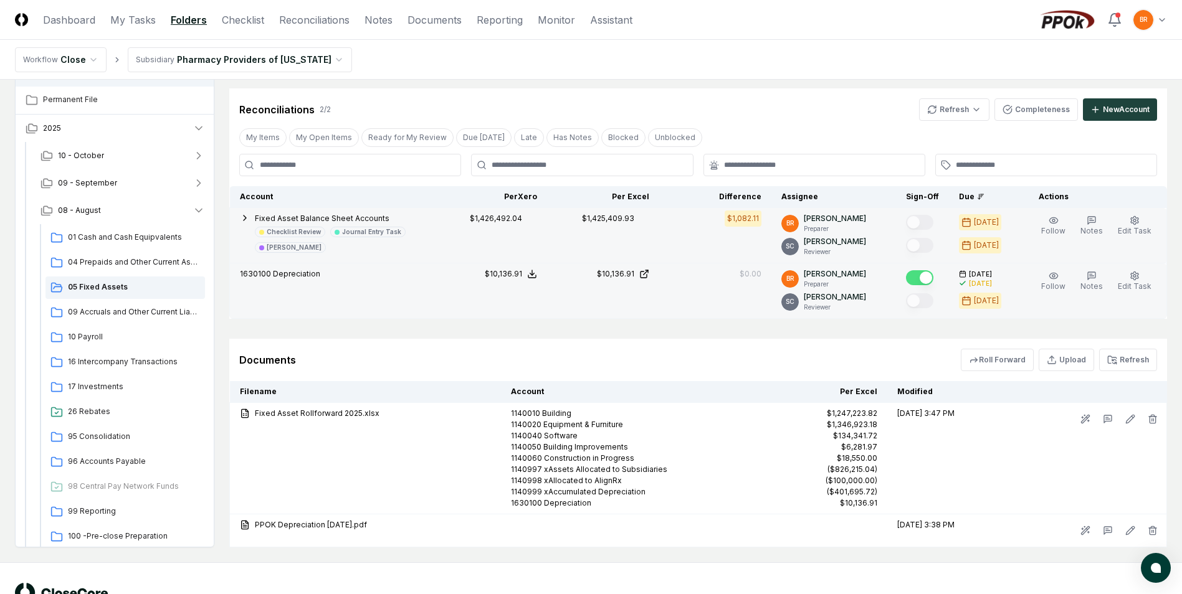
click at [244, 217] on icon "button" at bounding box center [245, 218] width 10 height 10
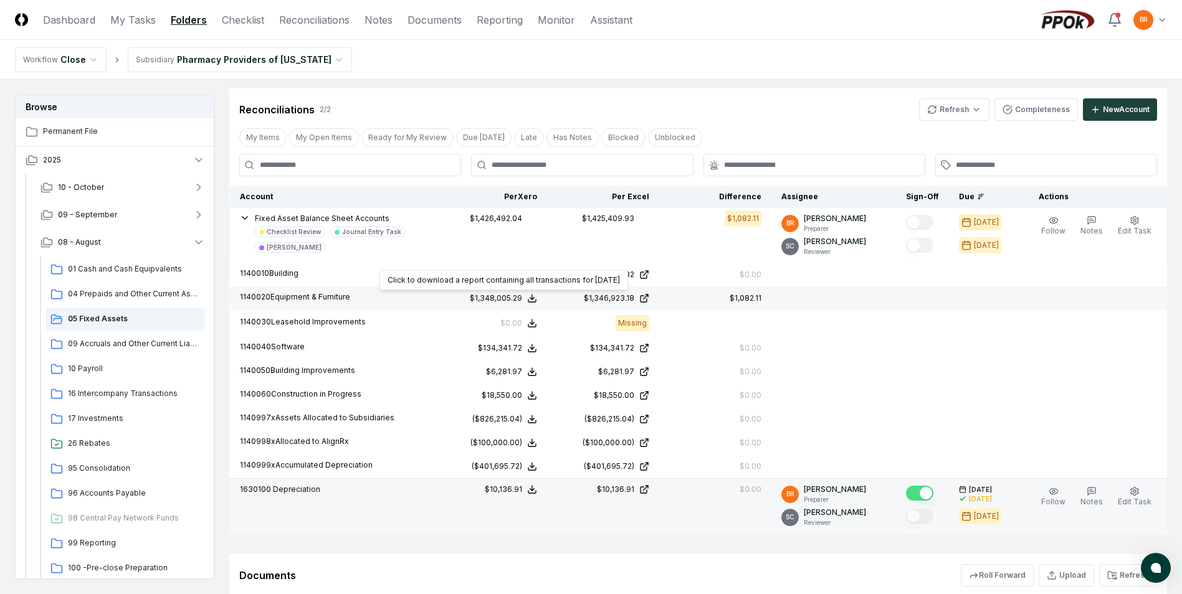
click at [533, 299] on icon at bounding box center [532, 299] width 10 height 10
click at [525, 269] on button "Download .xlsx" at bounding box center [531, 268] width 87 height 22
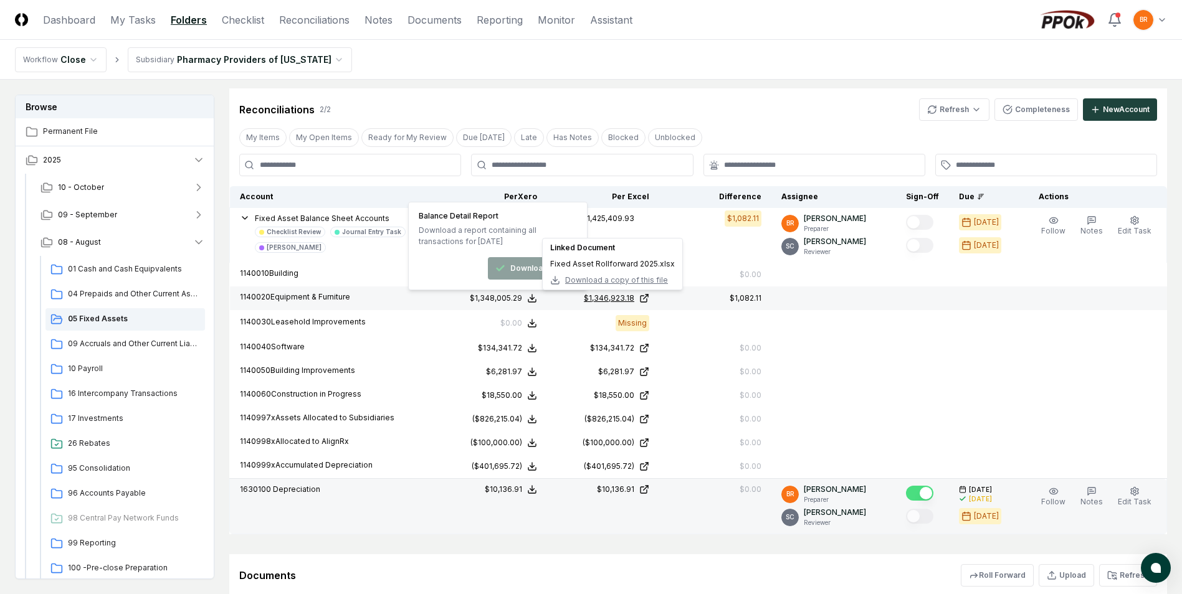
click at [649, 297] on icon at bounding box center [644, 299] width 10 height 10
